Goal: Transaction & Acquisition: Purchase product/service

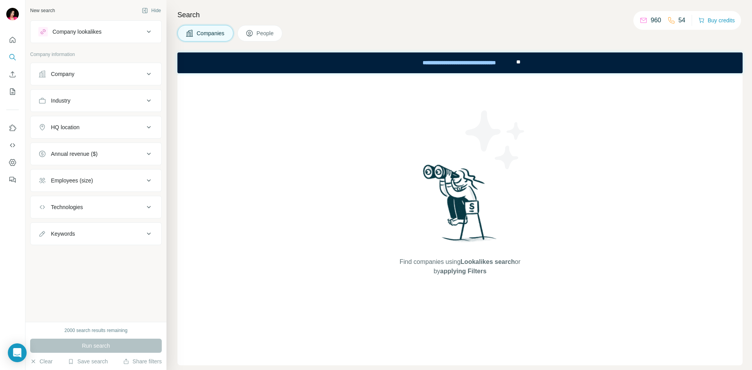
click at [64, 70] on button "Company" at bounding box center [96, 74] width 131 height 19
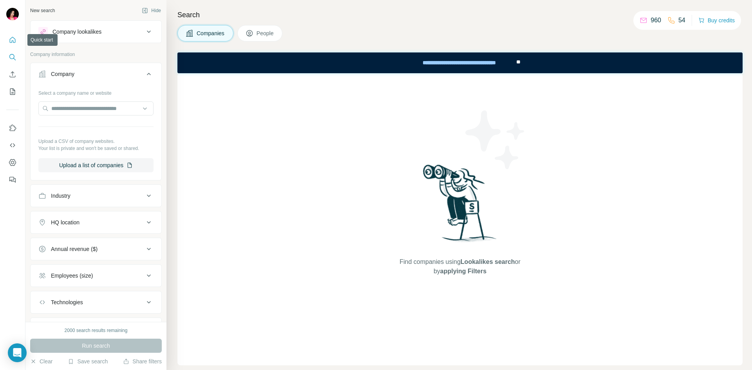
click at [14, 39] on icon "Quick start" at bounding box center [13, 40] width 8 height 8
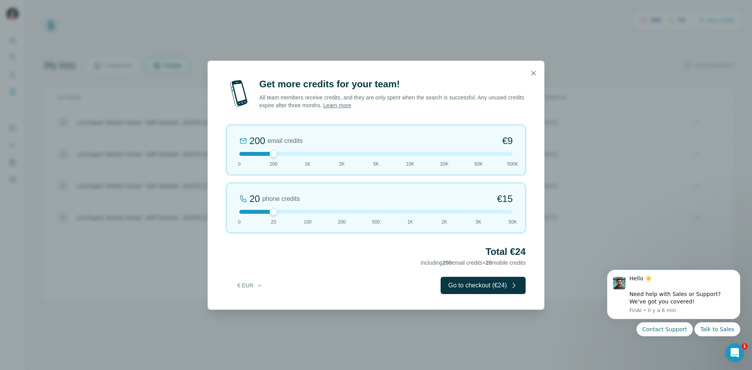
click at [475, 158] on div "200 email credits €9 0 200 1K 2K 5K 10K 20K 50K 500K" at bounding box center [375, 150] width 299 height 50
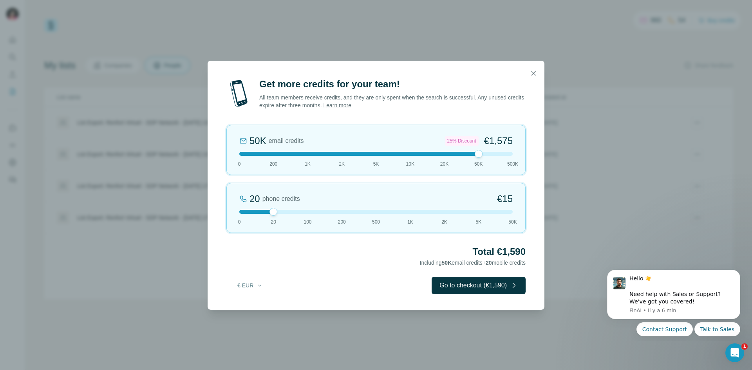
click at [278, 153] on div at bounding box center [375, 154] width 273 height 4
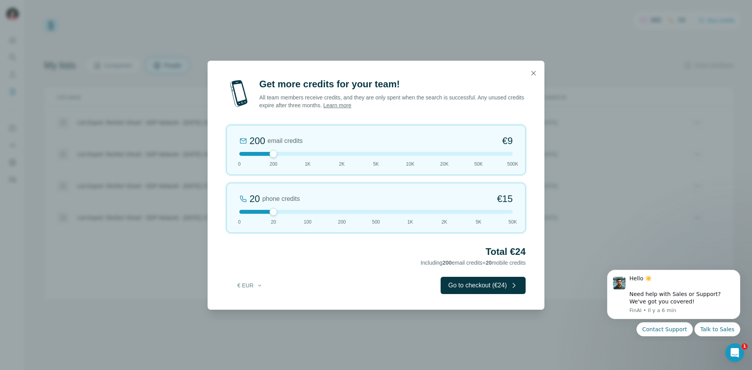
click at [304, 153] on div at bounding box center [375, 154] width 273 height 4
click at [277, 155] on div at bounding box center [375, 154] width 273 height 4
drag, startPoint x: 271, startPoint y: 210, endPoint x: 240, endPoint y: 209, distance: 30.2
click at [240, 209] on div at bounding box center [239, 212] width 8 height 8
drag, startPoint x: 240, startPoint y: 208, endPoint x: 281, endPoint y: 209, distance: 40.3
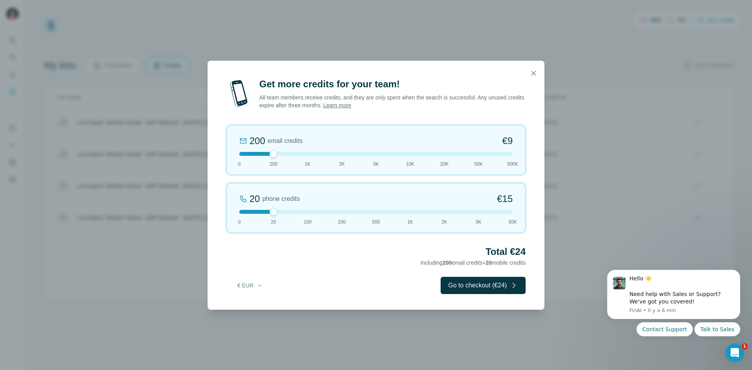
click at [281, 210] on div at bounding box center [375, 212] width 273 height 4
click at [307, 211] on div at bounding box center [375, 212] width 273 height 4
click at [273, 211] on div at bounding box center [375, 212] width 273 height 4
click at [529, 71] on button "button" at bounding box center [533, 73] width 16 height 16
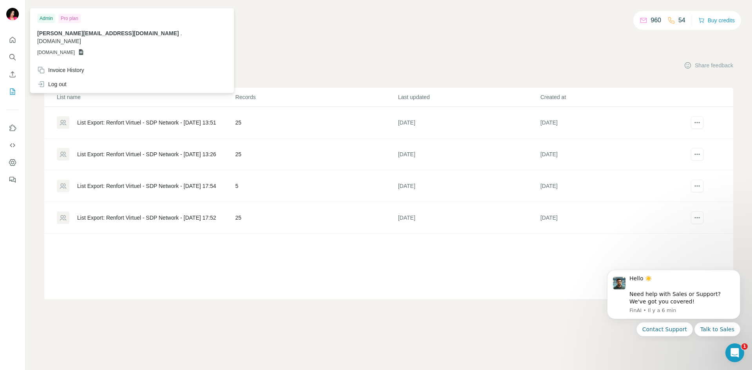
click at [16, 12] on img at bounding box center [12, 14] width 13 height 13
click at [13, 12] on img at bounding box center [12, 14] width 13 height 13
click at [17, 161] on button "Dashboard" at bounding box center [12, 162] width 13 height 14
